Goal: Find contact information: Find contact information

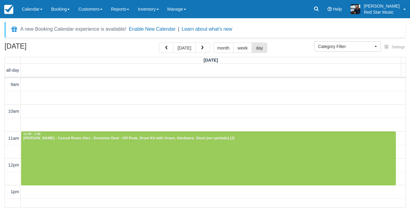
select select
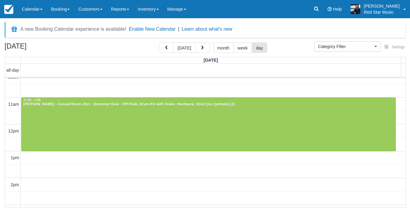
scroll to position [34, 0]
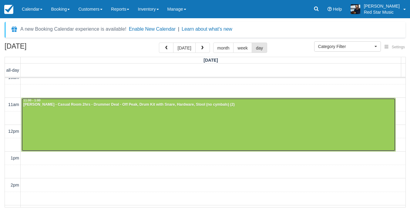
click at [75, 128] on div at bounding box center [209, 124] width 374 height 53
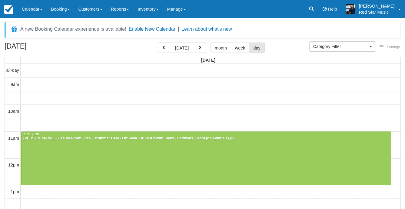
select select
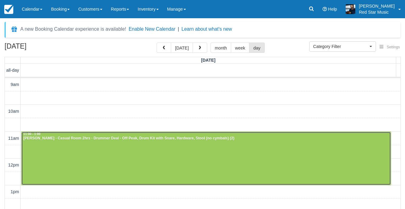
click at [85, 150] on div at bounding box center [206, 158] width 369 height 53
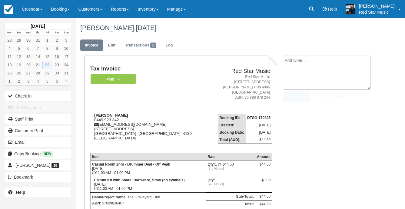
click at [333, 64] on textarea at bounding box center [327, 72] width 88 height 34
type textarea "4"
click at [296, 96] on button "Create" at bounding box center [296, 96] width 27 height 10
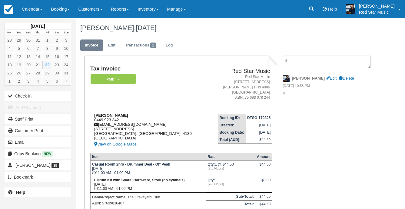
click at [117, 118] on div "Max Muir 0449 923 342 maxmuirmusic@gmail.com 19 Ridgepointe Drive Cornubia, Que…" at bounding box center [149, 130] width 119 height 35
drag, startPoint x: 117, startPoint y: 118, endPoint x: 122, endPoint y: 119, distance: 5.1
click at [122, 119] on div "Max Muir 0449 923 342 maxmuirmusic@gmail.com 19 Ridgepointe Drive Cornubia, Que…" at bounding box center [149, 130] width 119 height 35
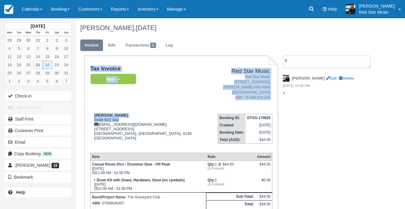
drag, startPoint x: 119, startPoint y: 119, endPoint x: 88, endPoint y: 119, distance: 30.6
click at [88, 119] on div "Tax Invoice Paid   Pending Reserved Deposit Waiting Cancelled Red Star Music Re…" at bounding box center [182, 150] width 194 height 190
drag, startPoint x: 88, startPoint y: 119, endPoint x: 128, endPoint y: 106, distance: 41.0
click at [129, 105] on td "Tax Invoice Paid   Pending Reserved Deposit Waiting Cancelled" at bounding box center [149, 86] width 119 height 43
click at [109, 101] on td "Tax Invoice Paid   Pending Reserved Deposit Waiting Cancelled" at bounding box center [149, 86] width 119 height 43
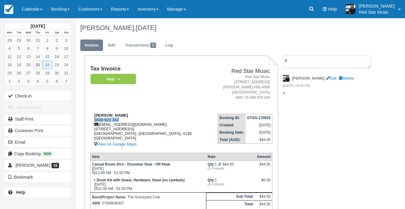
drag, startPoint x: 92, startPoint y: 119, endPoint x: 119, endPoint y: 119, distance: 26.1
click at [119, 119] on div "Max Muir 0449 923 342 maxmuirmusic@gmail.com 19 Ridgepointe Drive Cornubia, Que…" at bounding box center [149, 130] width 119 height 35
copy div "0449 923 342"
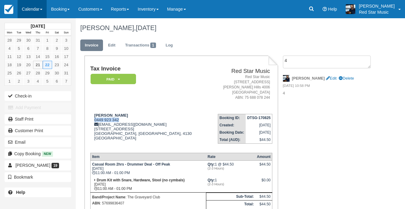
click at [39, 11] on link "Calendar" at bounding box center [32, 9] width 29 height 18
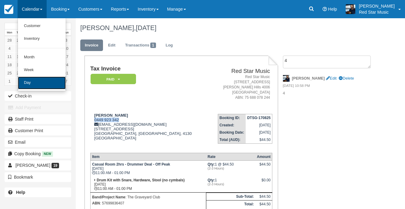
click at [32, 85] on link "Day" at bounding box center [42, 82] width 48 height 13
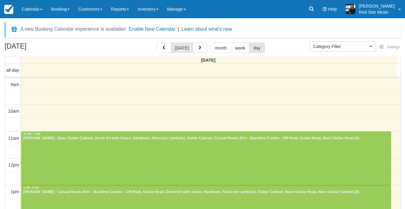
select select
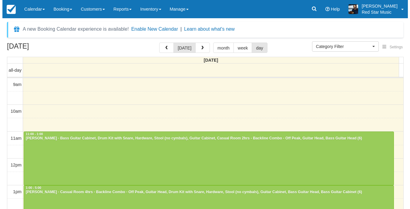
scroll to position [66, 0]
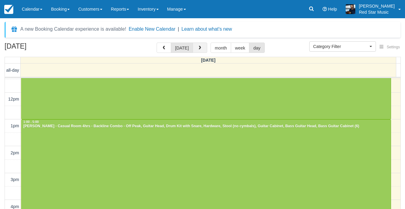
click at [199, 50] on span "button" at bounding box center [200, 48] width 4 height 4
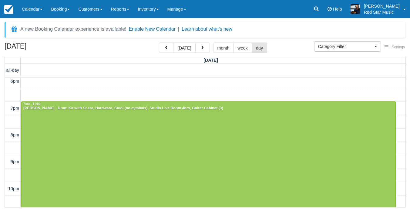
scroll to position [246, 0]
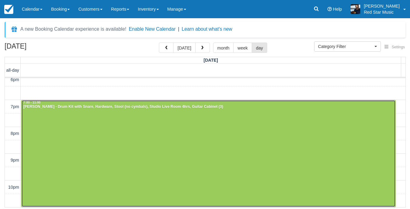
click at [59, 113] on div at bounding box center [209, 153] width 374 height 106
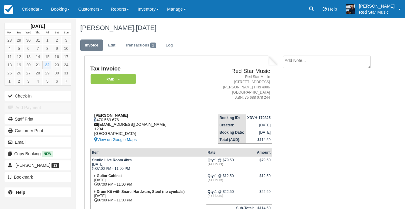
click at [96, 118] on div "Chao Chen 0470 569 676 frankycc1987@gmail.com 1234 Nigeria View on Google Maps" at bounding box center [143, 128] width 106 height 30
click at [321, 59] on textarea at bounding box center [327, 72] width 88 height 34
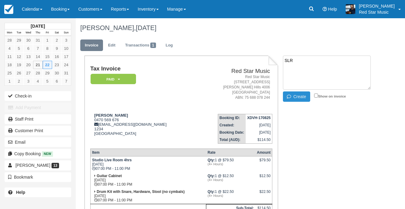
type textarea "SLR"
click at [294, 99] on button "Create" at bounding box center [296, 96] width 27 height 10
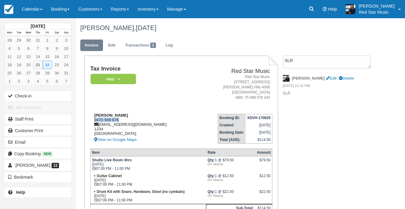
drag, startPoint x: 94, startPoint y: 119, endPoint x: 118, endPoint y: 119, distance: 23.9
click at [118, 119] on div "Chao Chen 0470 569 676 frankycc1987@gmail.com 1234 Nigeria View on Google Maps" at bounding box center [143, 128] width 106 height 30
copy div "0470 569 676"
click at [31, 12] on link "Calendar" at bounding box center [32, 9] width 29 height 18
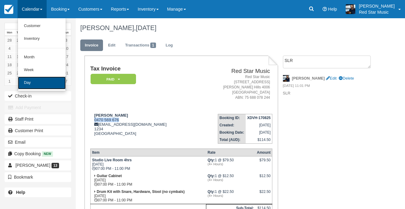
click at [25, 82] on link "Day" at bounding box center [42, 82] width 48 height 13
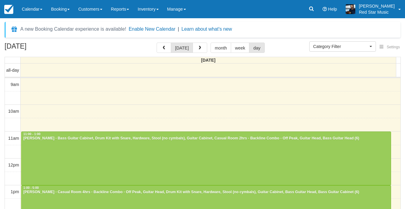
select select
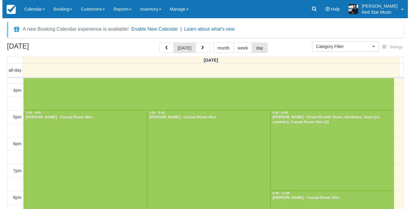
scroll to position [187, 0]
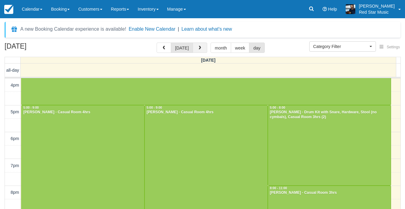
click at [201, 45] on button "button" at bounding box center [200, 47] width 15 height 10
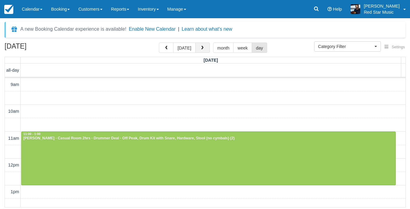
scroll to position [246, 0]
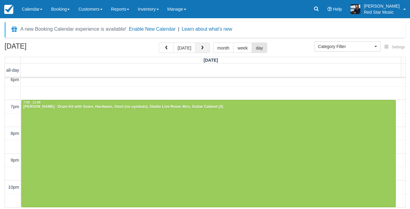
click at [201, 45] on button "button" at bounding box center [202, 47] width 15 height 10
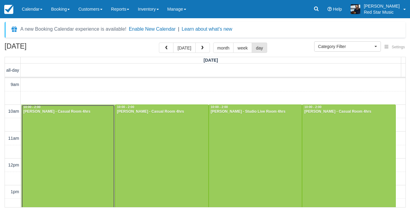
click at [69, 148] on div at bounding box center [68, 158] width 93 height 107
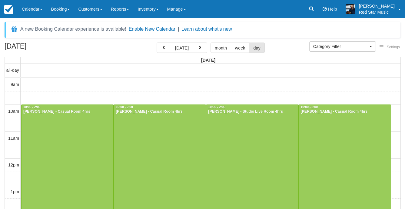
select select
click at [160, 145] on div at bounding box center [160, 158] width 92 height 107
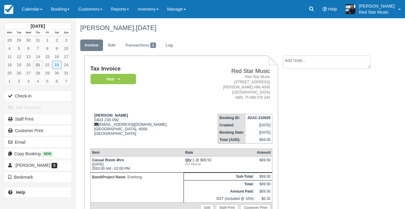
scroll to position [30, 0]
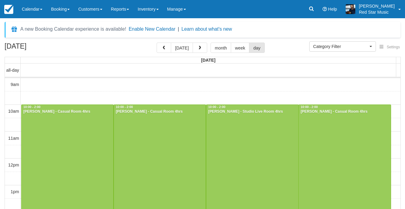
select select
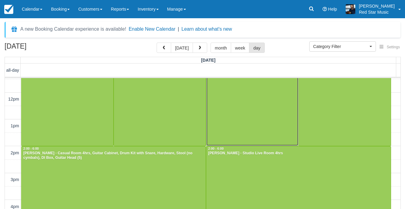
click at [263, 108] on div at bounding box center [252, 92] width 92 height 107
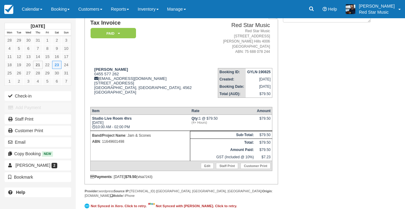
scroll to position [50, 0]
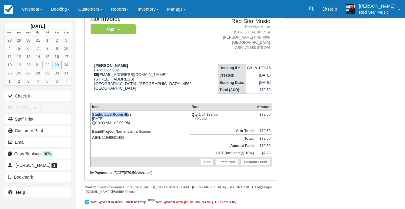
drag, startPoint x: 127, startPoint y: 115, endPoint x: 91, endPoint y: 111, distance: 36.6
click at [91, 111] on td "Studio Live Room 4hrs [DATE] 10:00 AM - 02:00 PM" at bounding box center [140, 118] width 100 height 16
click at [146, 135] on p "ABN : 11649601498" at bounding box center [140, 137] width 96 height 6
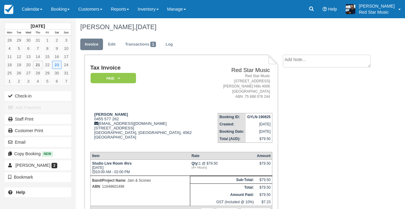
scroll to position [0, 0]
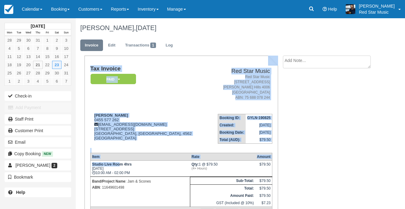
drag, startPoint x: 120, startPoint y: 164, endPoint x: 79, endPoint y: 156, distance: 42.0
click at [79, 156] on div "Tax Invoice Paid   Pending Reserved Deposit Waiting Cancelled Red Star Music Re…" at bounding box center [177, 158] width 203 height 207
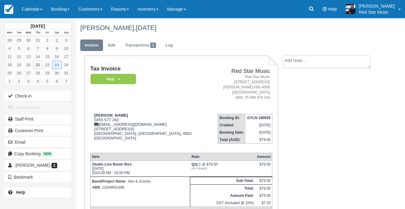
drag, startPoint x: 79, startPoint y: 156, endPoint x: 138, endPoint y: 164, distance: 59.1
click at [138, 164] on td "Studio Live Room 4hrs Sat Aug 23, 2025 10:00 AM - 02:00 PM" at bounding box center [140, 168] width 100 height 16
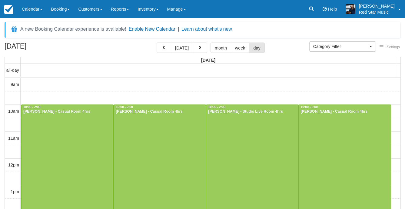
select select
click at [327, 141] on div at bounding box center [345, 158] width 92 height 107
select select
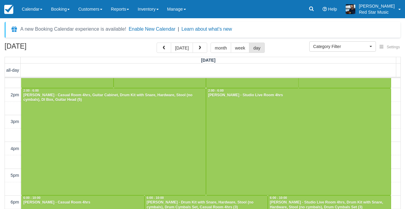
scroll to position [121, 0]
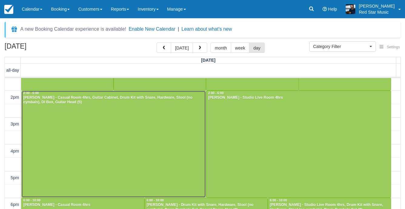
click at [149, 110] on div at bounding box center [114, 144] width 184 height 107
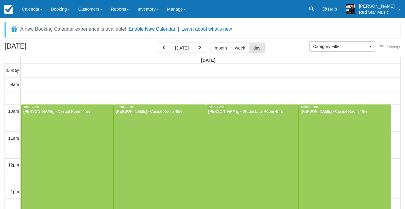
select select
click at [235, 134] on div at bounding box center [252, 158] width 92 height 107
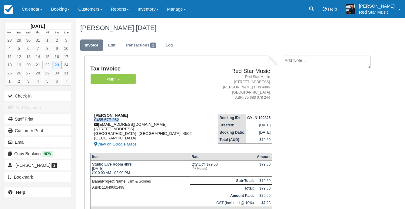
drag, startPoint x: 122, startPoint y: 120, endPoint x: 94, endPoint y: 118, distance: 28.5
click at [94, 118] on div "Oscar Long 0455 577 262 oscarmaton257@gmail.com 44 Wust Road Doonan, Queensland…" at bounding box center [149, 130] width 119 height 35
drag, startPoint x: 94, startPoint y: 118, endPoint x: 105, endPoint y: 118, distance: 11.2
copy div "0455 577 262"
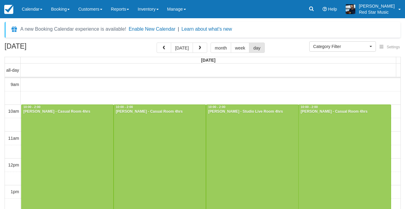
select select
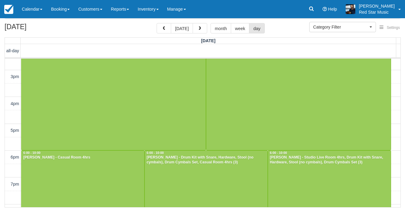
scroll to position [182, 0]
